Goal: Transaction & Acquisition: Purchase product/service

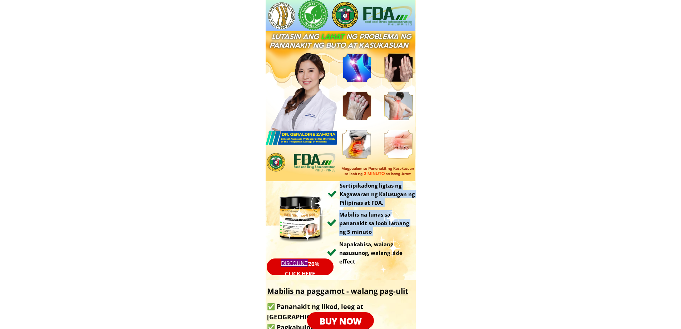
drag, startPoint x: 277, startPoint y: 13, endPoint x: 337, endPoint y: 258, distance: 251.7
click at [337, 258] on div "New generation joint pain treatment cream from St. Luke's Hospital DISCOUNT 70%…" at bounding box center [341, 140] width 150 height 280
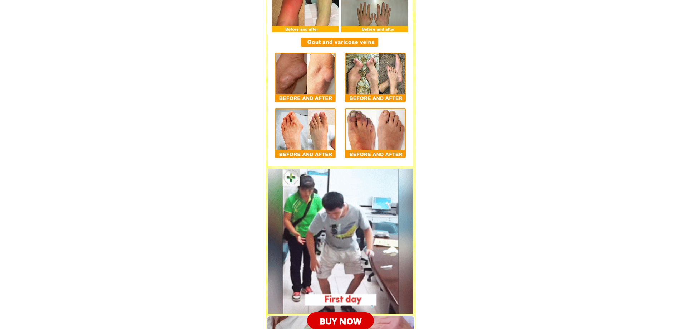
scroll to position [4220, 0]
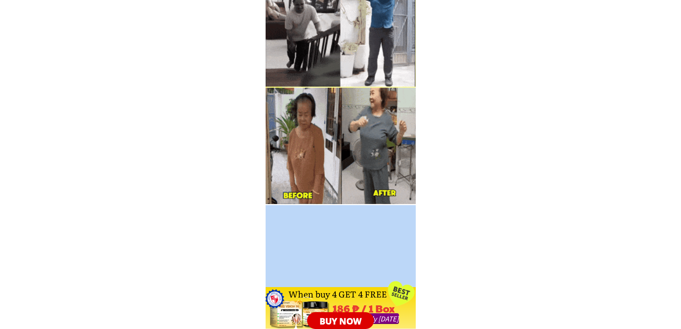
drag, startPoint x: 282, startPoint y: 144, endPoint x: 373, endPoint y: 274, distance: 158.7
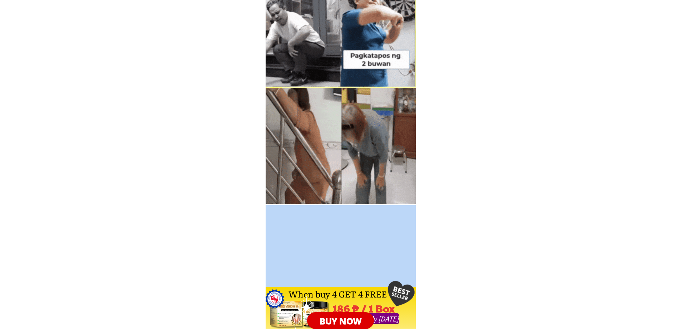
scroll to position [5150, 0]
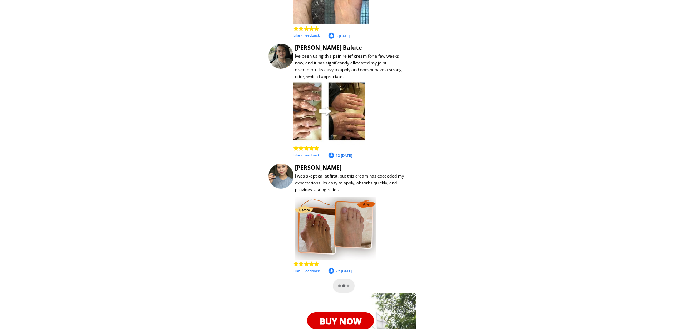
scroll to position [5687, 0]
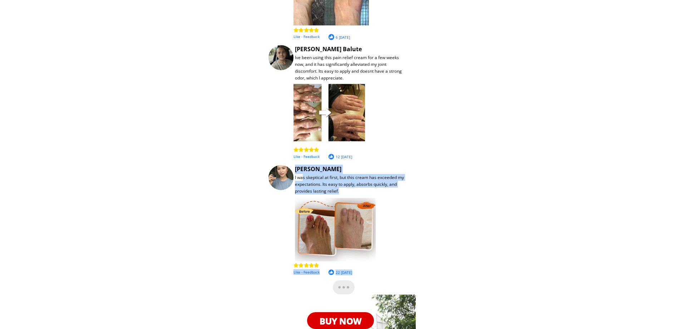
drag, startPoint x: 303, startPoint y: 178, endPoint x: 376, endPoint y: 216, distance: 82.2
click at [376, 216] on div "Customer reviews (30,108) See more > Thanks to this miracle massage cream, my r…" at bounding box center [341, 101] width 150 height 386
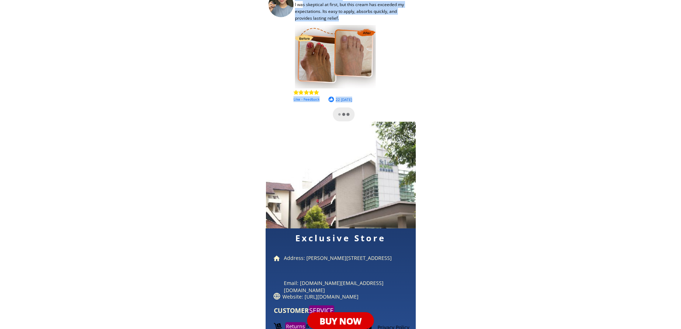
scroll to position [5911, 0]
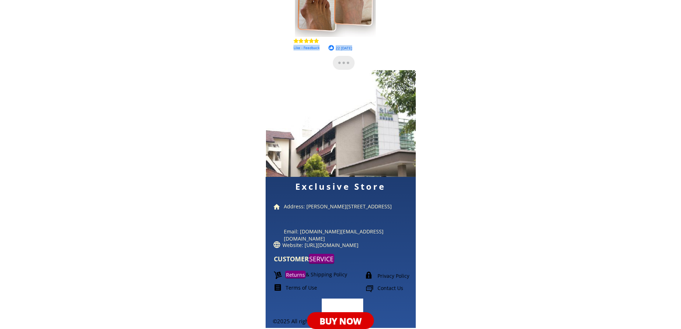
click at [339, 318] on font "BUY NOW" at bounding box center [340, 321] width 43 height 12
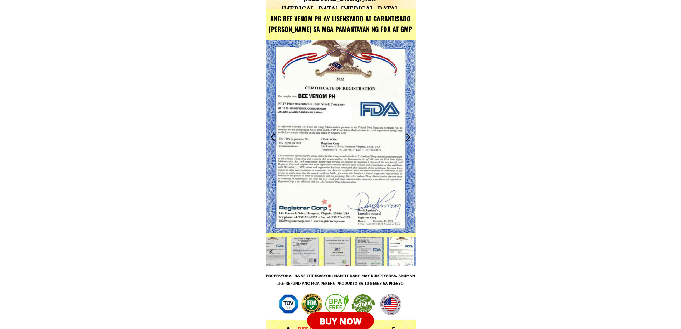
scroll to position [1574, 0]
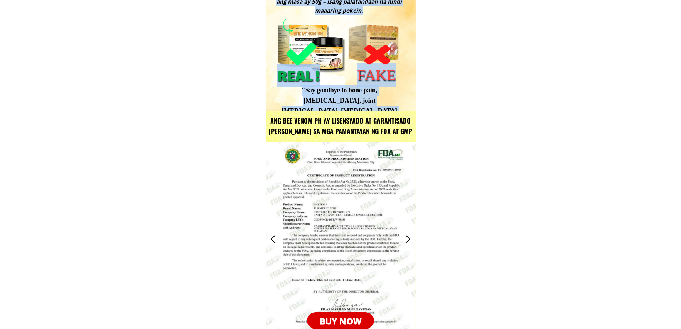
drag, startPoint x: 279, startPoint y: 108, endPoint x: 412, endPoint y: 137, distance: 136.2
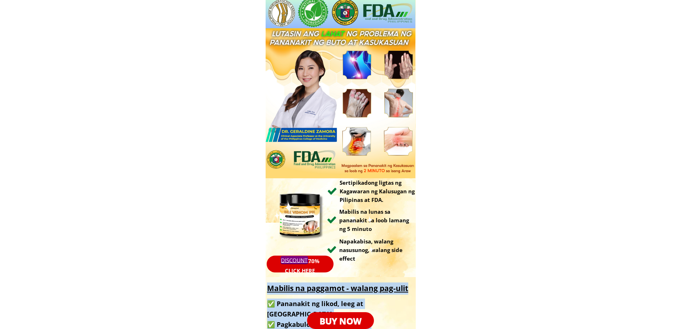
scroll to position [0, 0]
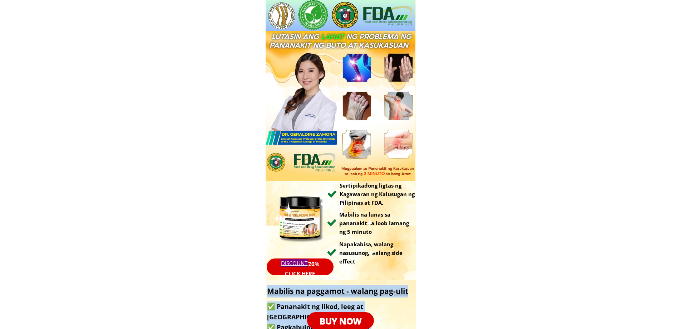
drag, startPoint x: 273, startPoint y: 79, endPoint x: 356, endPoint y: 160, distance: 115.9
click at [299, 271] on font "CLICK HERE" at bounding box center [300, 273] width 30 height 7
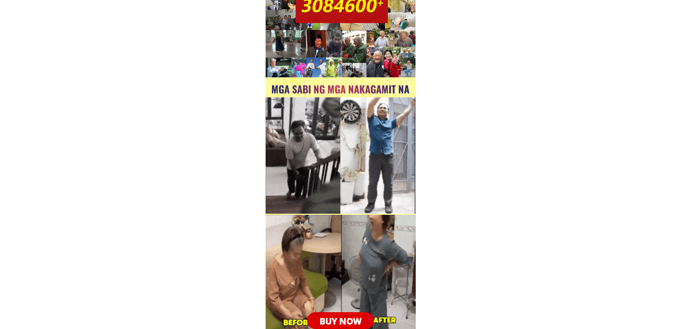
scroll to position [5258, 0]
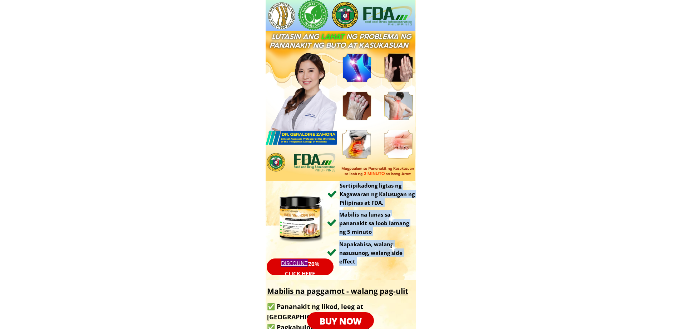
drag, startPoint x: 281, startPoint y: 13, endPoint x: 376, endPoint y: 259, distance: 263.8
click at [376, 259] on div "New generation joint pain treatment cream from St. Luke's Hospital DISCOUNT 70%…" at bounding box center [341, 140] width 150 height 280
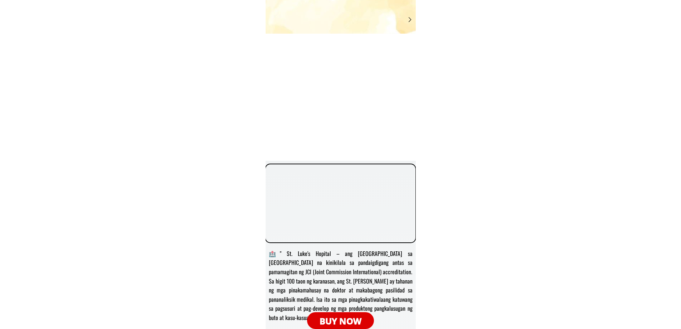
scroll to position [787, 0]
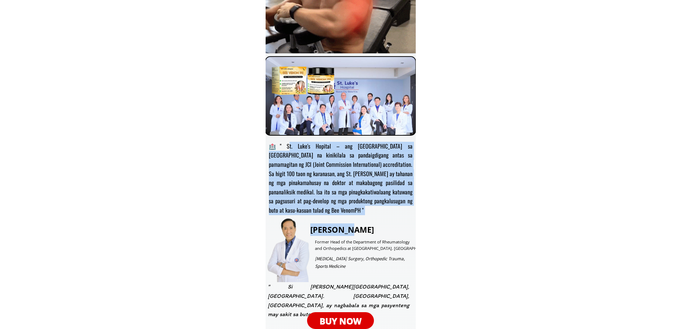
drag, startPoint x: 282, startPoint y: 149, endPoint x: 347, endPoint y: 229, distance: 103.5
